Goal: Information Seeking & Learning: Learn about a topic

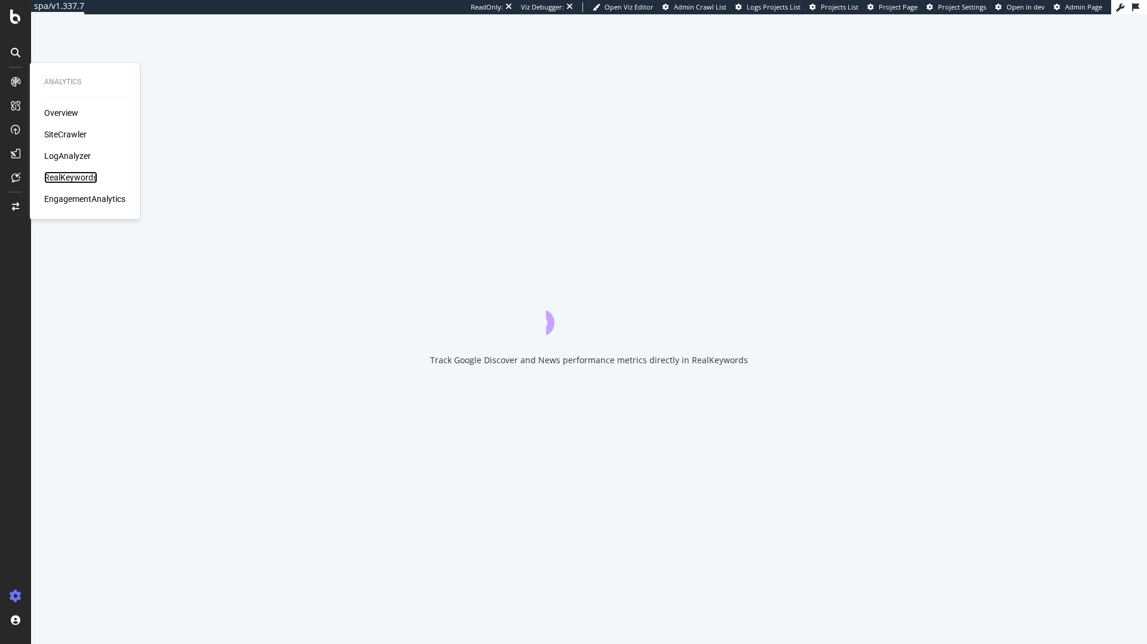
click at [71, 176] on div "RealKeywords" at bounding box center [70, 177] width 53 height 12
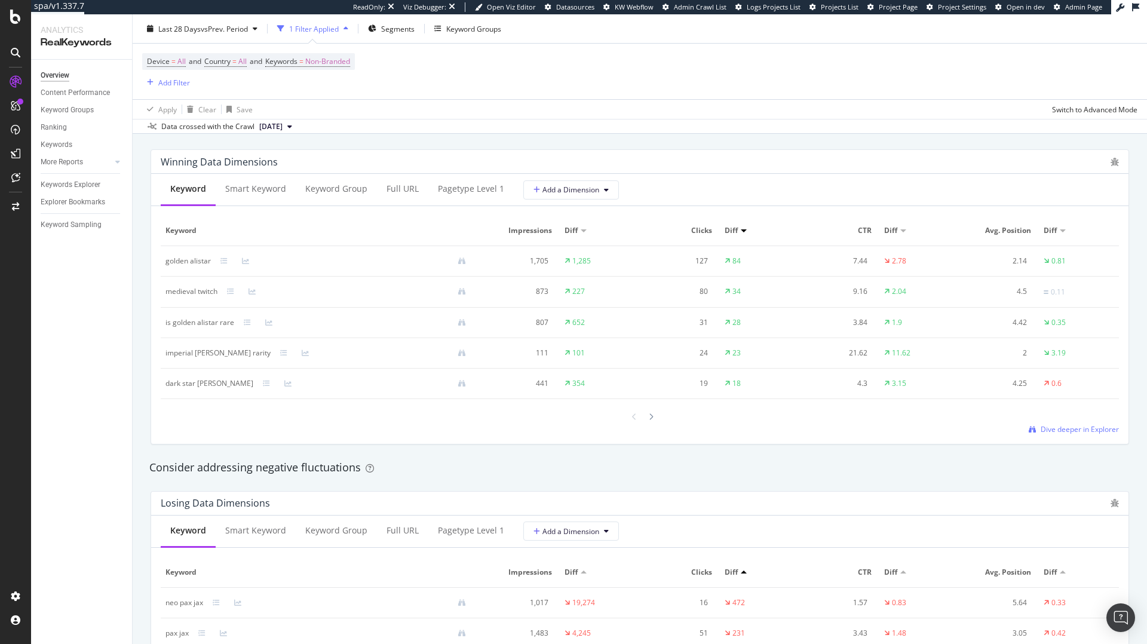
scroll to position [998, 0]
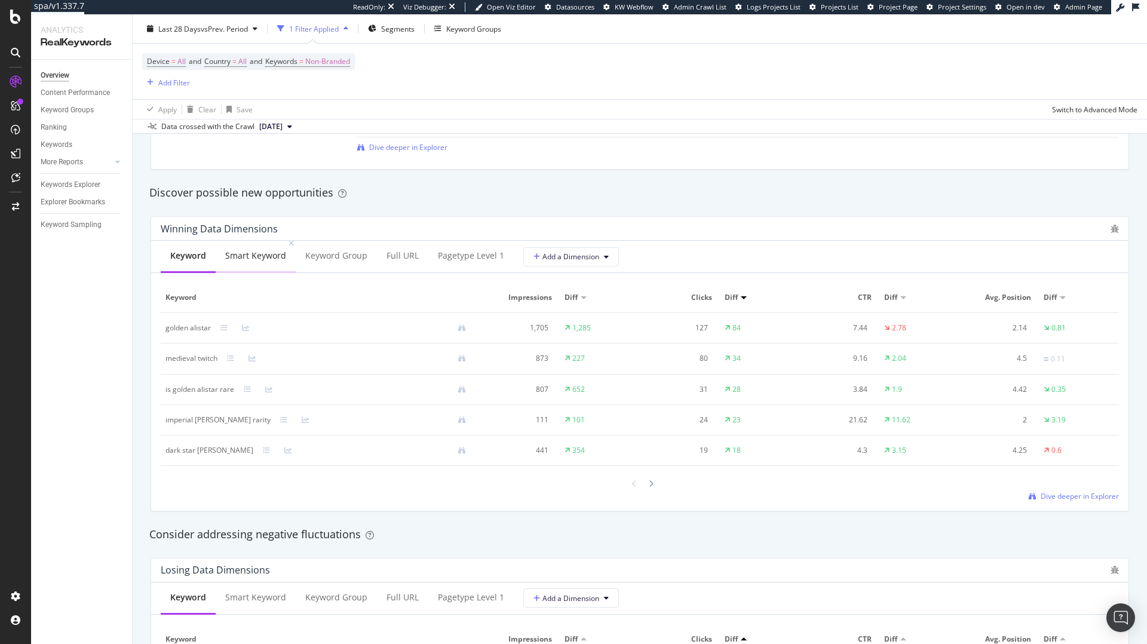
click at [247, 251] on div "Smart Keyword" at bounding box center [255, 256] width 61 height 12
click at [168, 255] on div "Keyword" at bounding box center [188, 256] width 54 height 33
click at [268, 258] on div "Smart Keyword" at bounding box center [255, 256] width 61 height 12
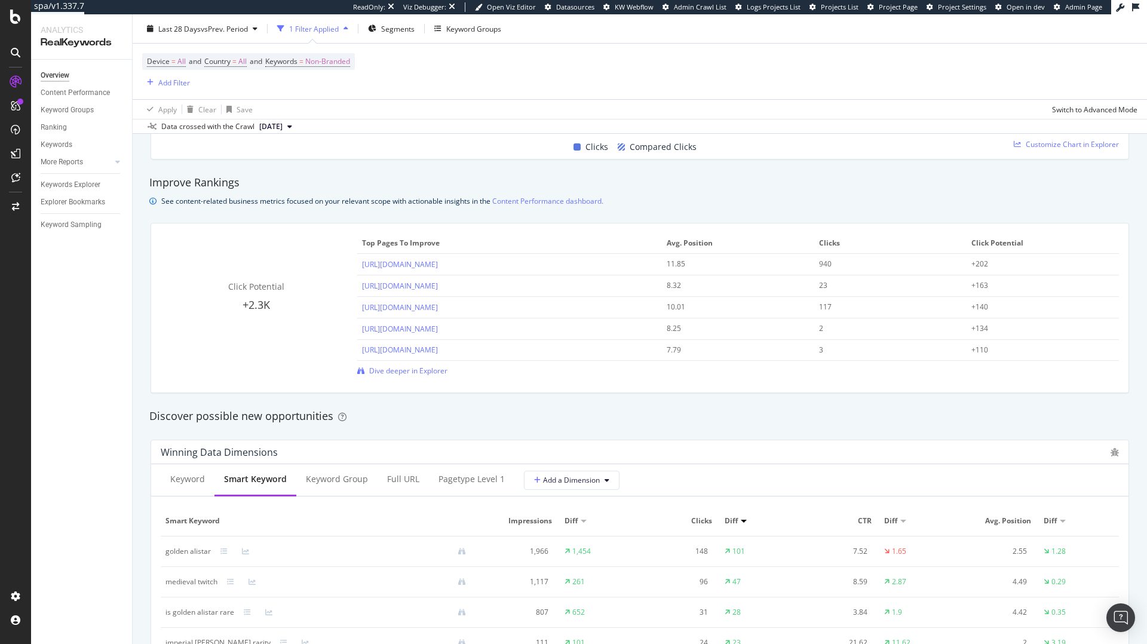
scroll to position [875, 0]
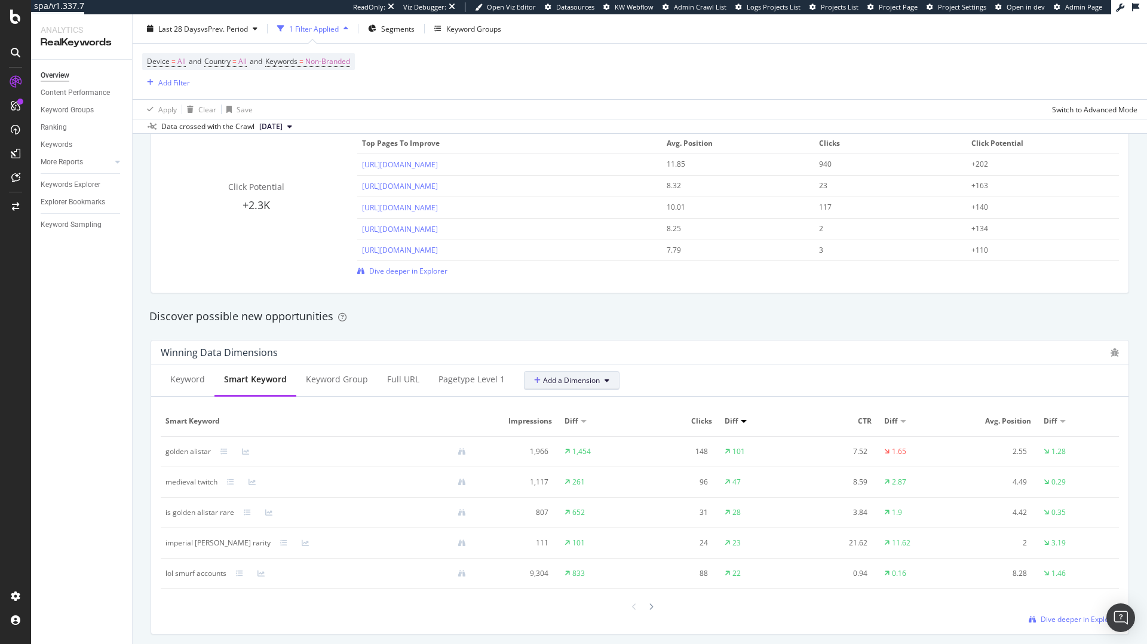
click at [562, 379] on span "Add a Dimension" at bounding box center [567, 380] width 66 height 10
click at [651, 353] on div "Winning Data Dimensions" at bounding box center [633, 353] width 944 height 12
click at [71, 186] on div "Keywords Explorer" at bounding box center [71, 185] width 60 height 13
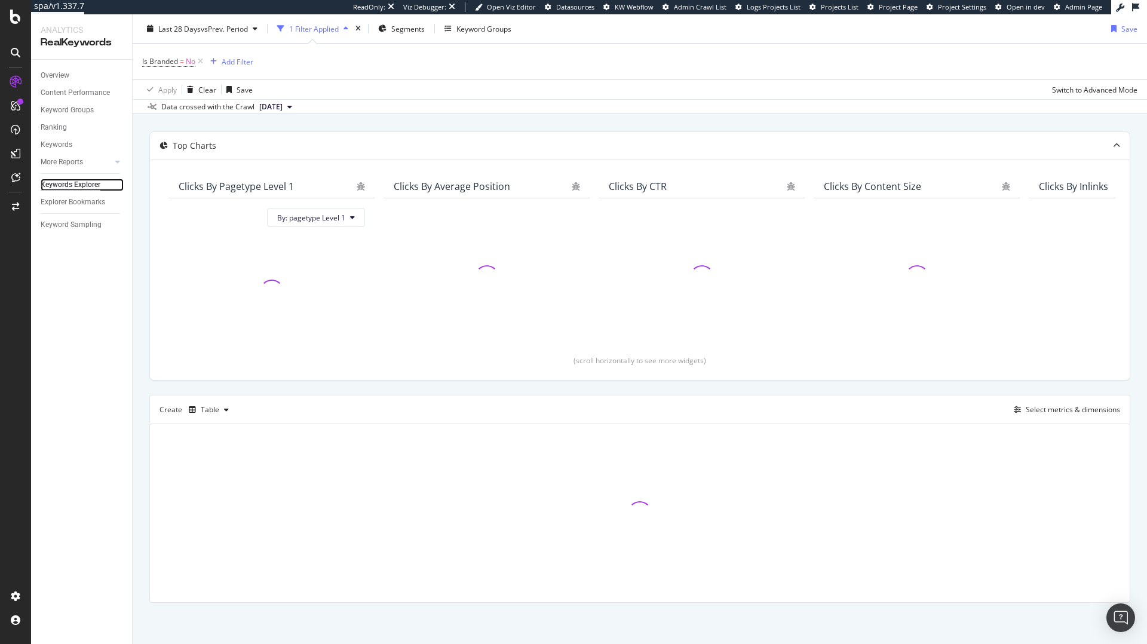
scroll to position [31, 0]
click at [1057, 407] on div "Select metrics & dimensions" at bounding box center [1073, 409] width 94 height 10
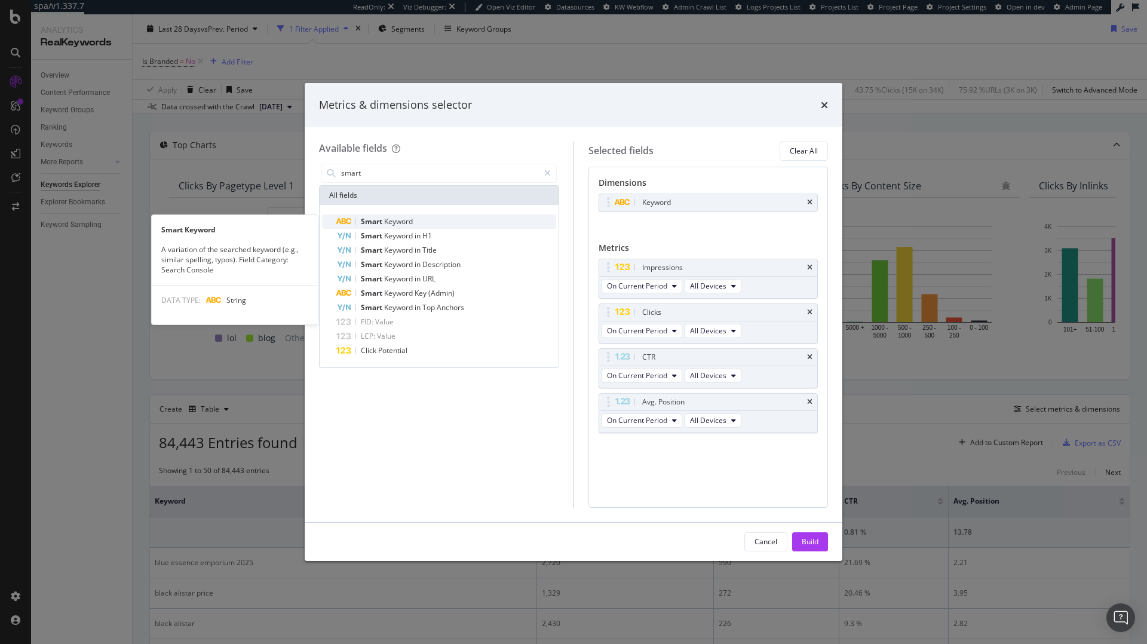
type input "smart"
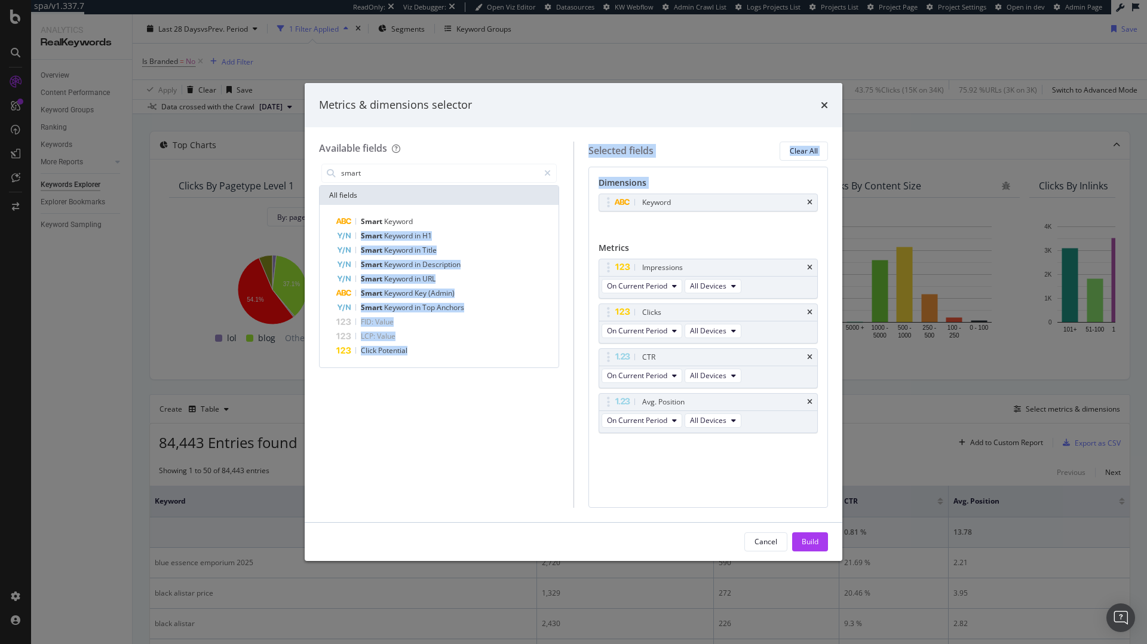
drag, startPoint x: 459, startPoint y: 221, endPoint x: 681, endPoint y: 226, distance: 221.7
click at [681, 226] on div "Available fields smart All fields Smart Keyword Smart Keyword in H1 Smart Keywo…" at bounding box center [573, 325] width 509 height 366
click at [414, 219] on div "Smart Keyword" at bounding box center [446, 221] width 220 height 14
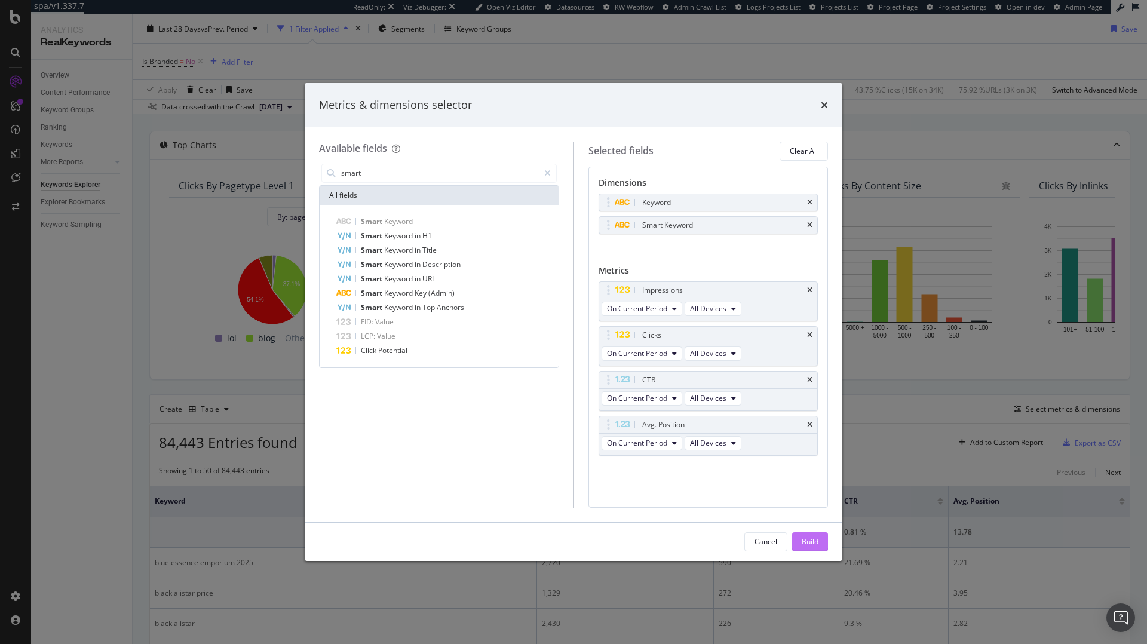
click at [819, 544] on button "Build" at bounding box center [810, 541] width 36 height 19
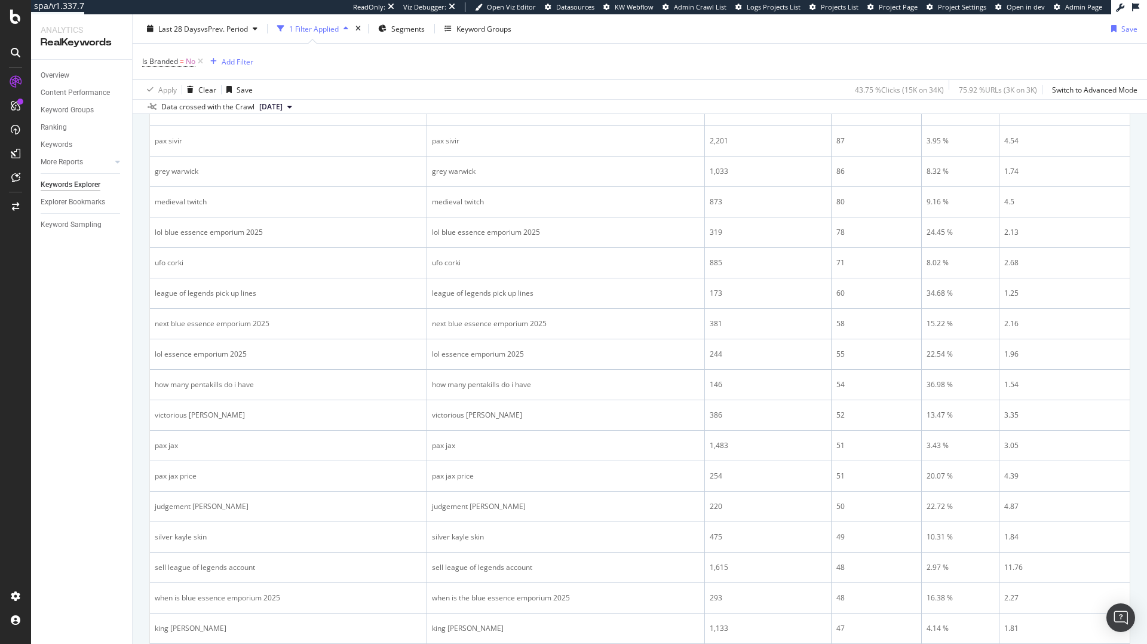
scroll to position [790, 0]
